Goal: Task Accomplishment & Management: Manage account settings

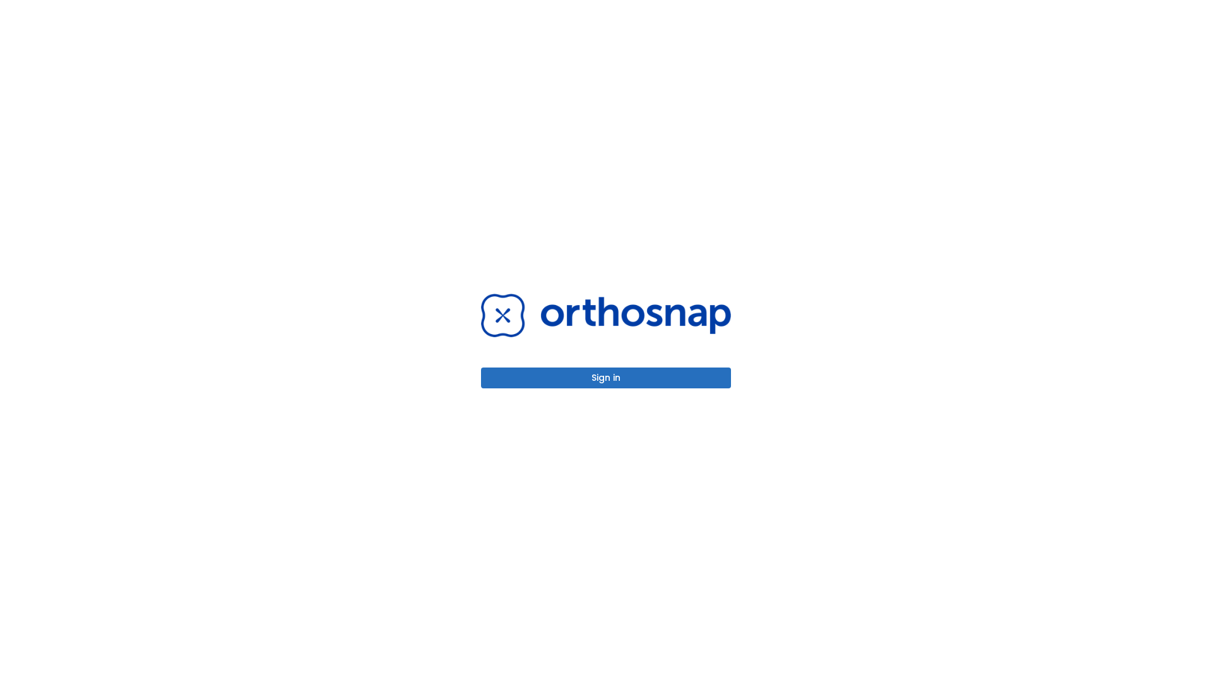
click at [606, 378] on button "Sign in" at bounding box center [606, 377] width 250 height 21
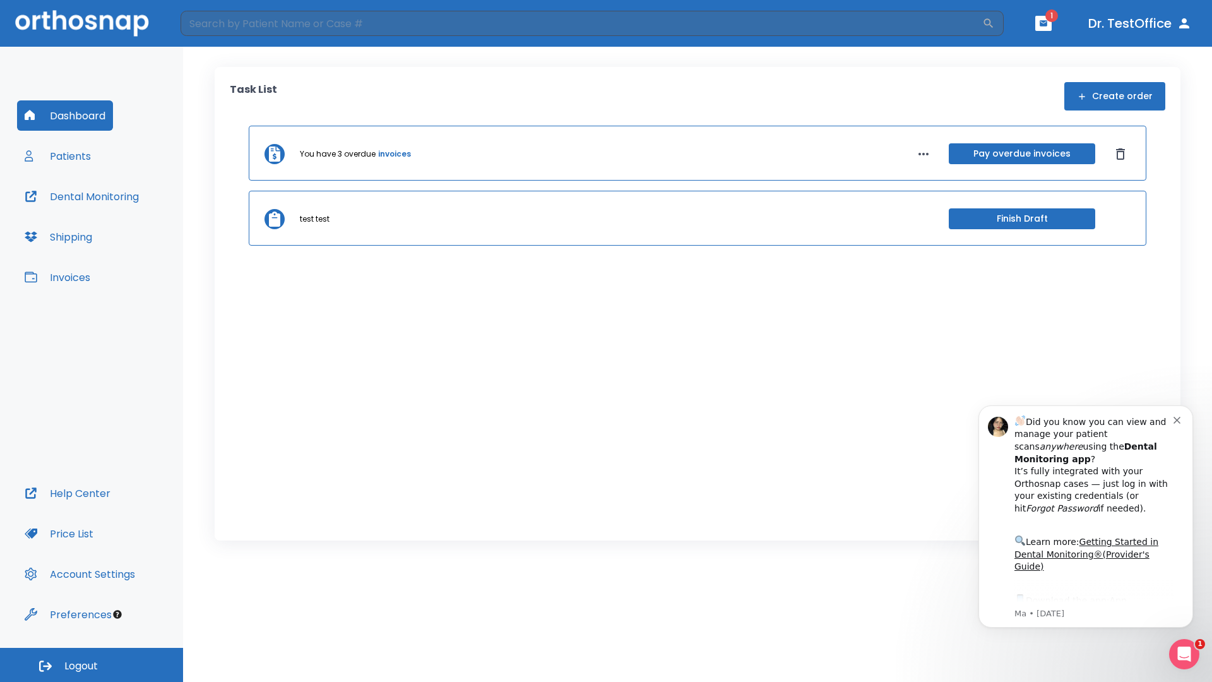
click at [92, 665] on span "Logout" at bounding box center [80, 666] width 33 height 14
